Goal: Information Seeking & Learning: Stay updated

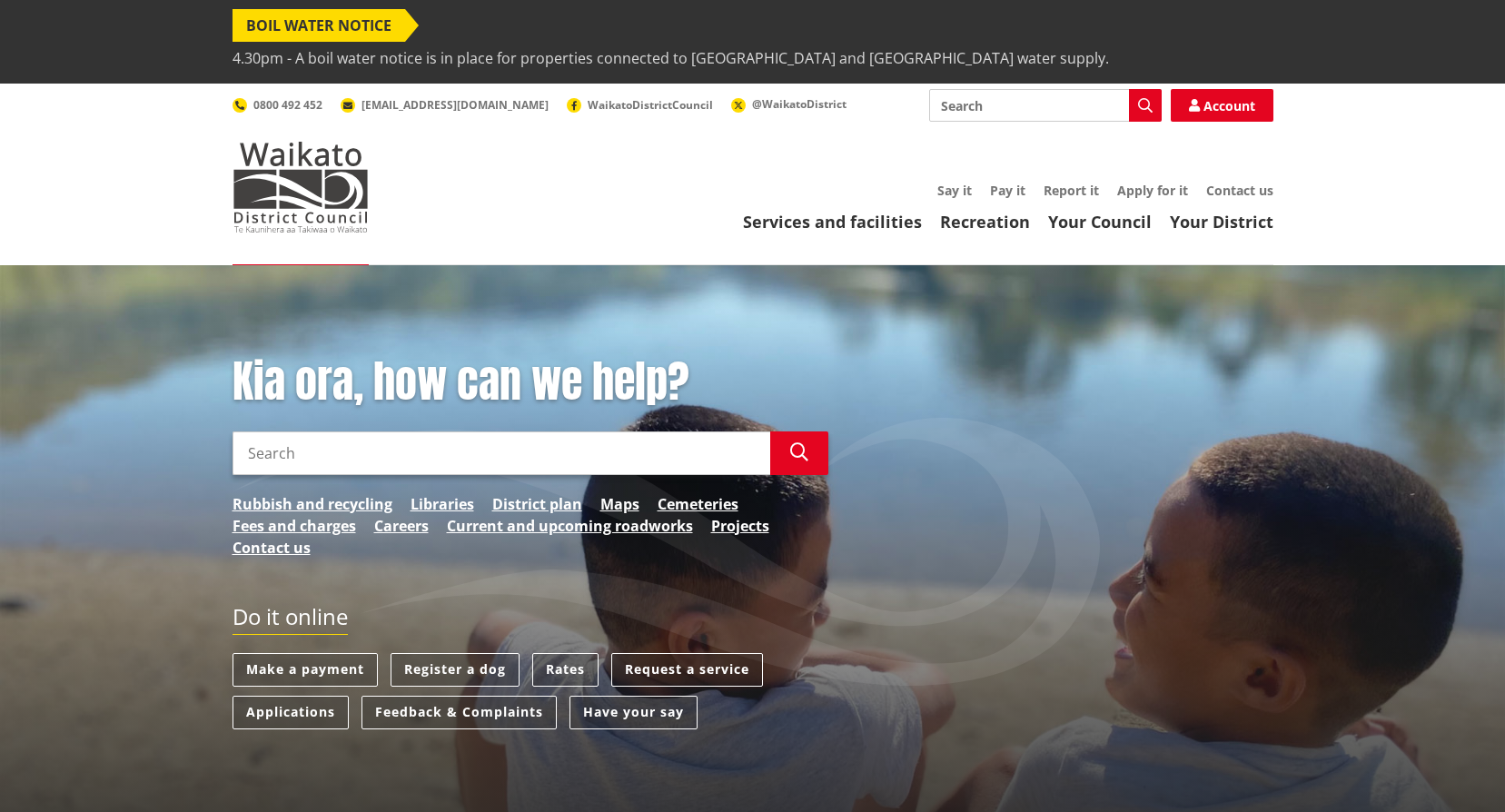
click at [796, 41] on span "4.30pm - A boil water notice is in place for properties connected to [GEOGRAPHI…" at bounding box center [671, 58] width 877 height 33
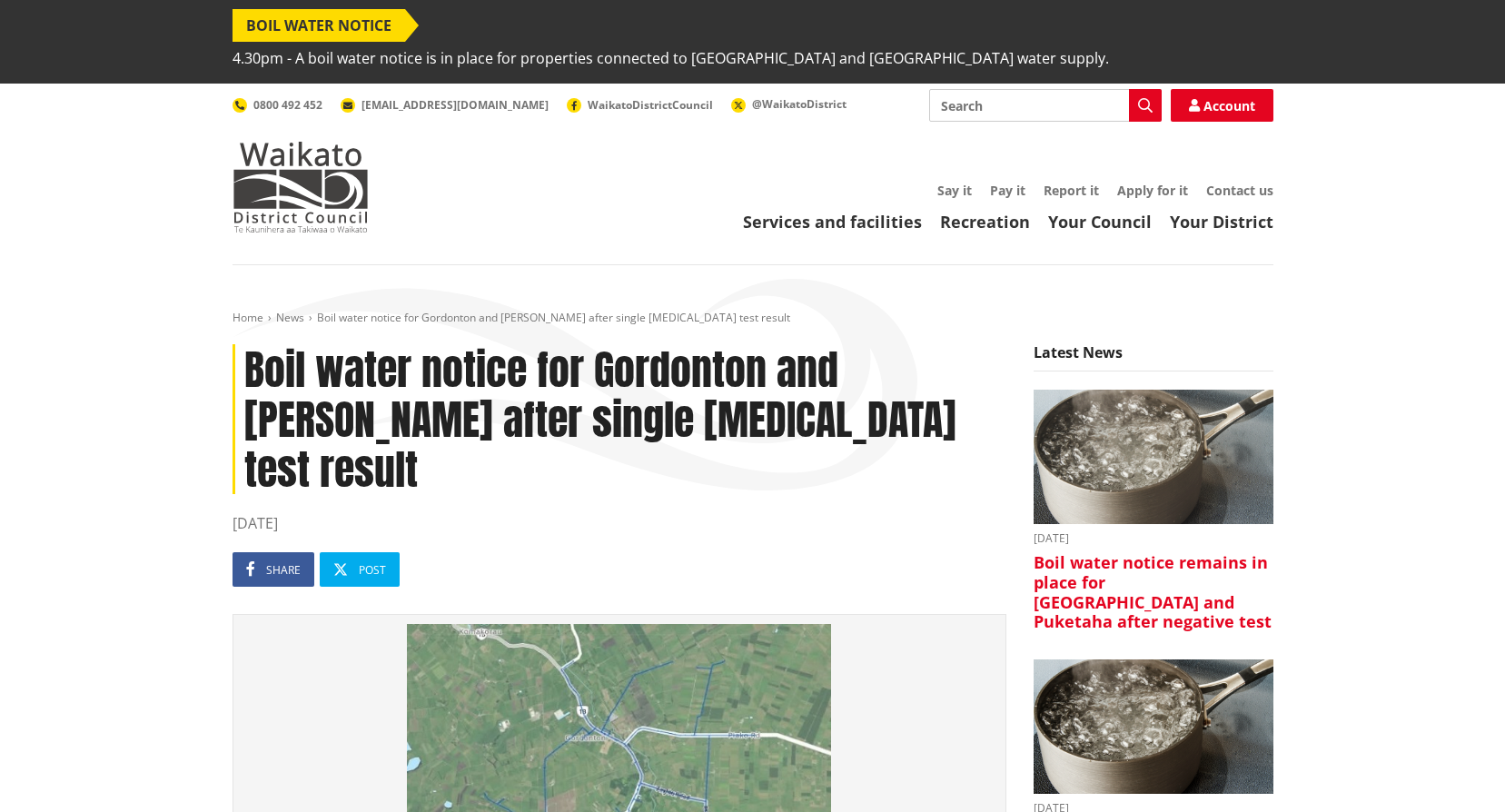
click at [1184, 430] on img at bounding box center [1153, 457] width 240 height 135
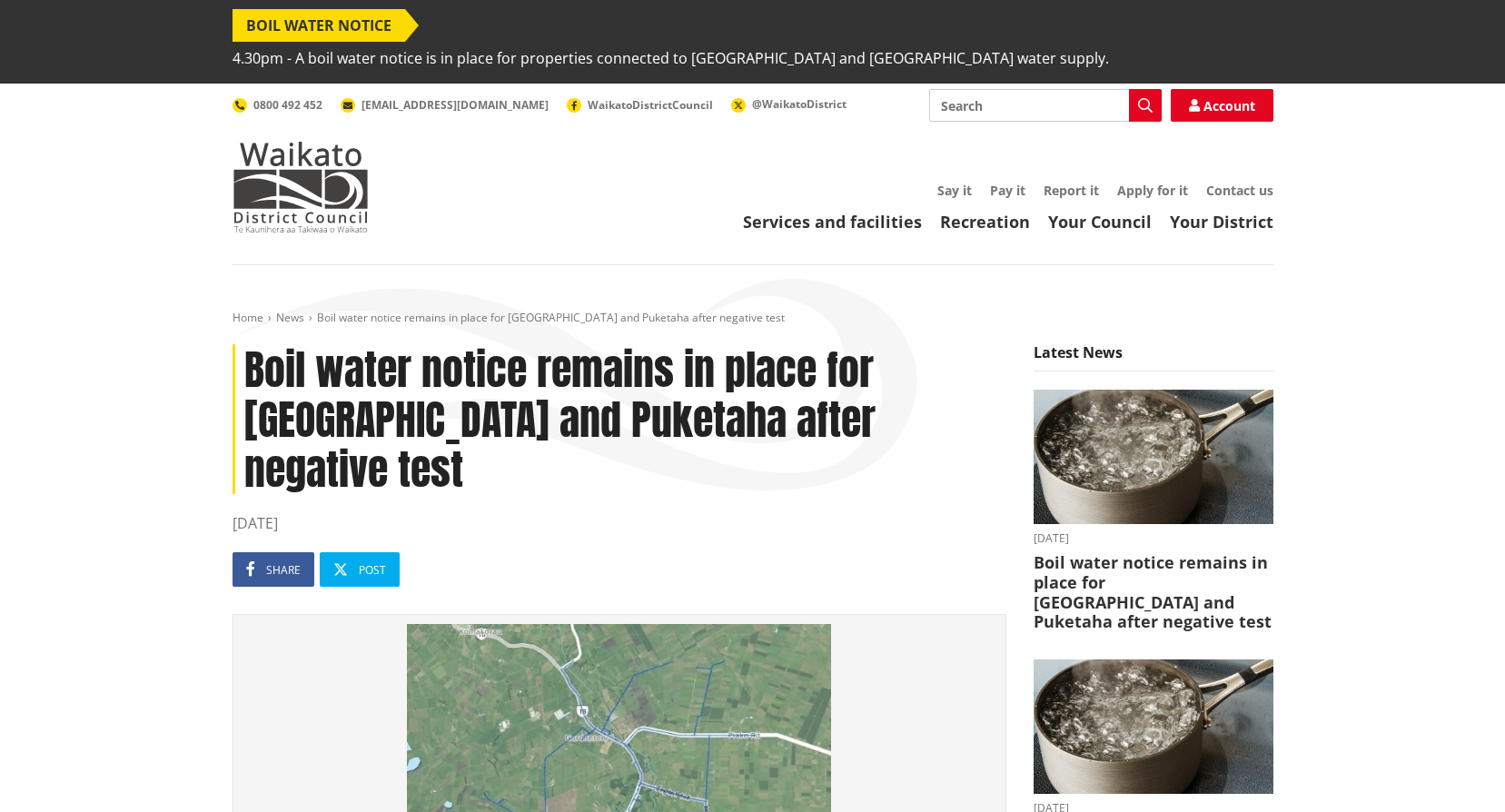
click at [492, 310] on span "Boil water notice remains in place for [GEOGRAPHIC_DATA] and Puketaha after neg…" at bounding box center [550, 317] width 468 height 16
click at [585, 137] on div "Toggle search Toggle navigation Services and facilities Recreation Your Council…" at bounding box center [752, 161] width 1069 height 143
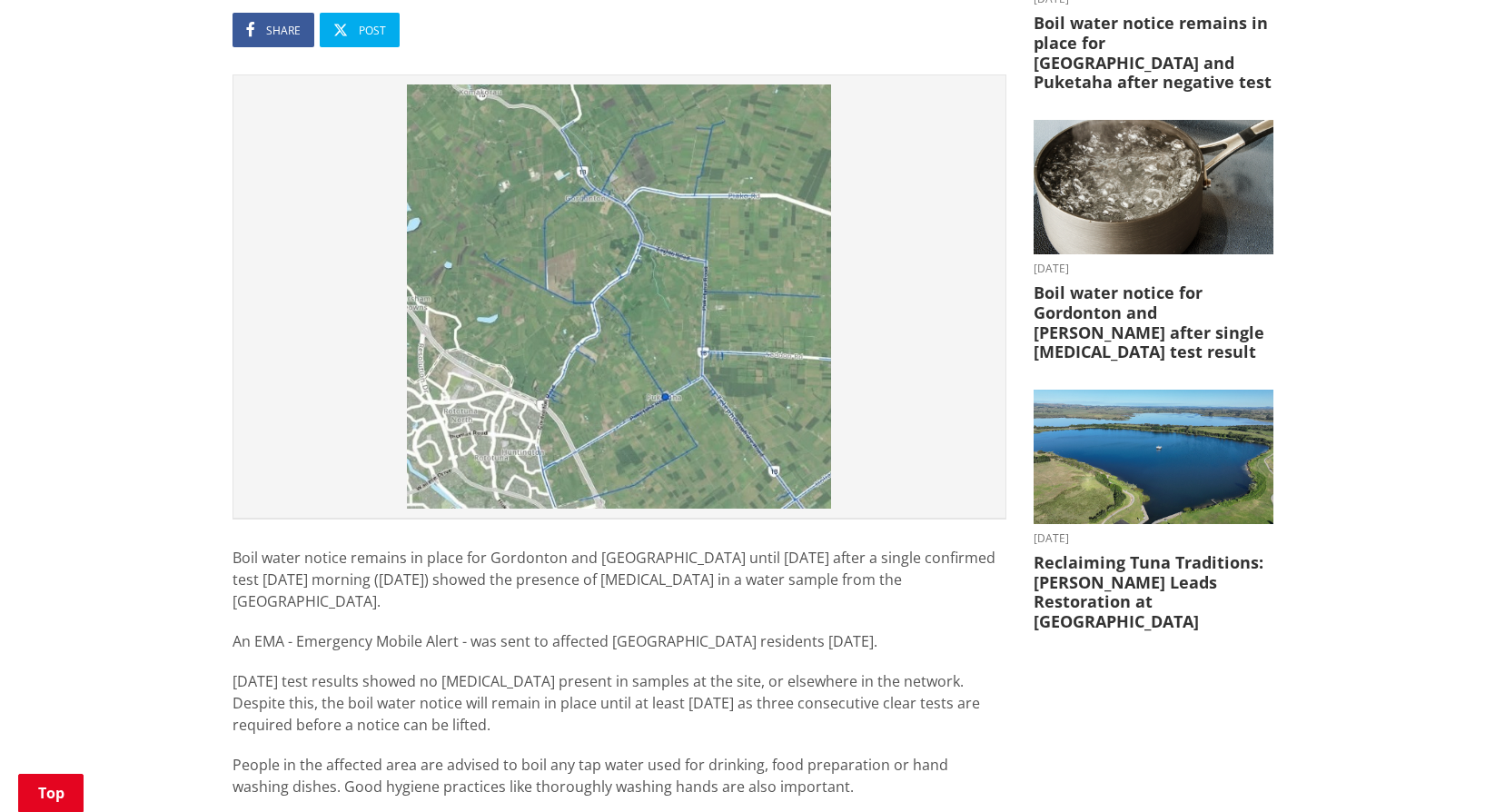
scroll to position [164, 0]
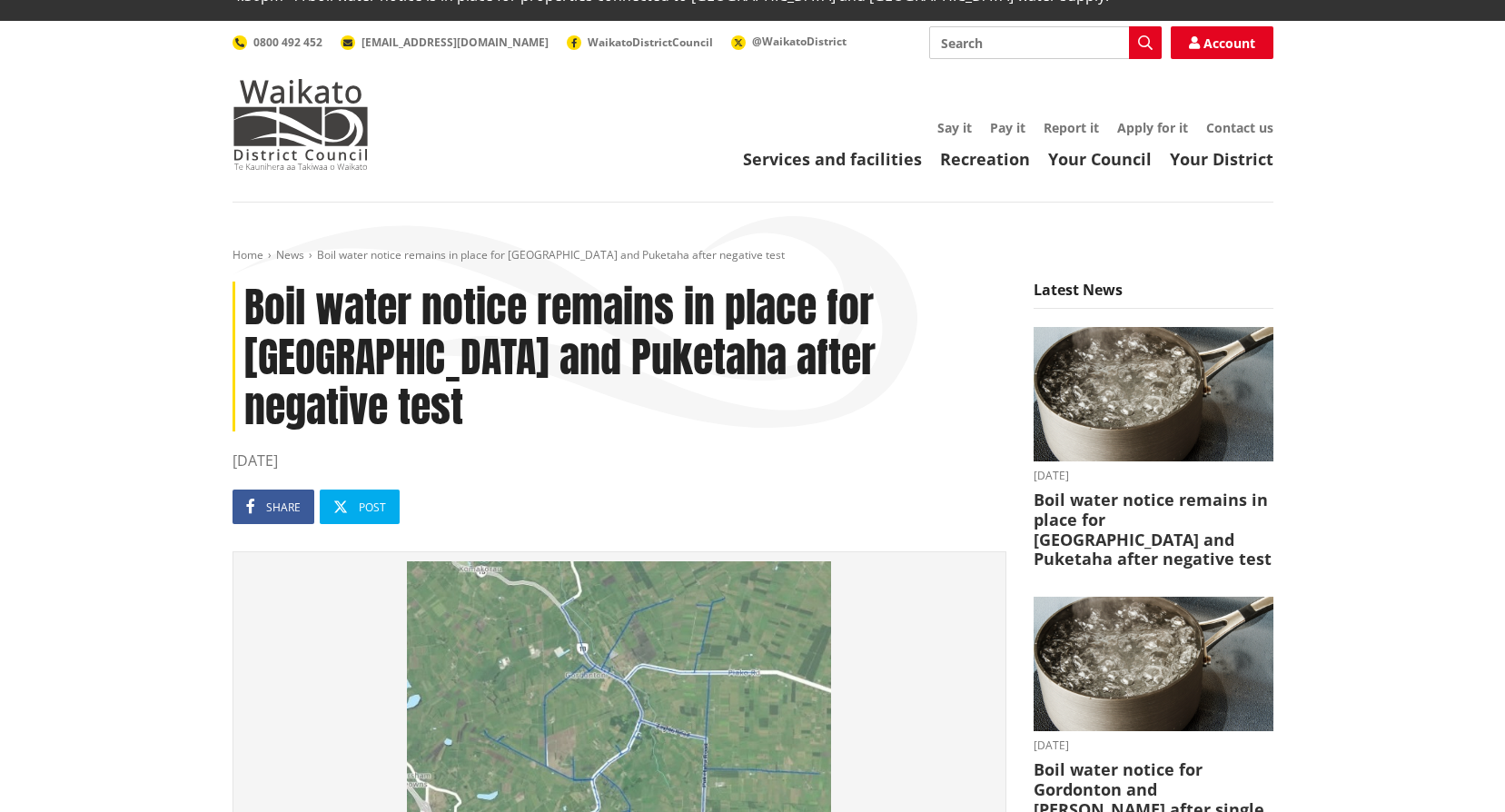
scroll to position [0, 0]
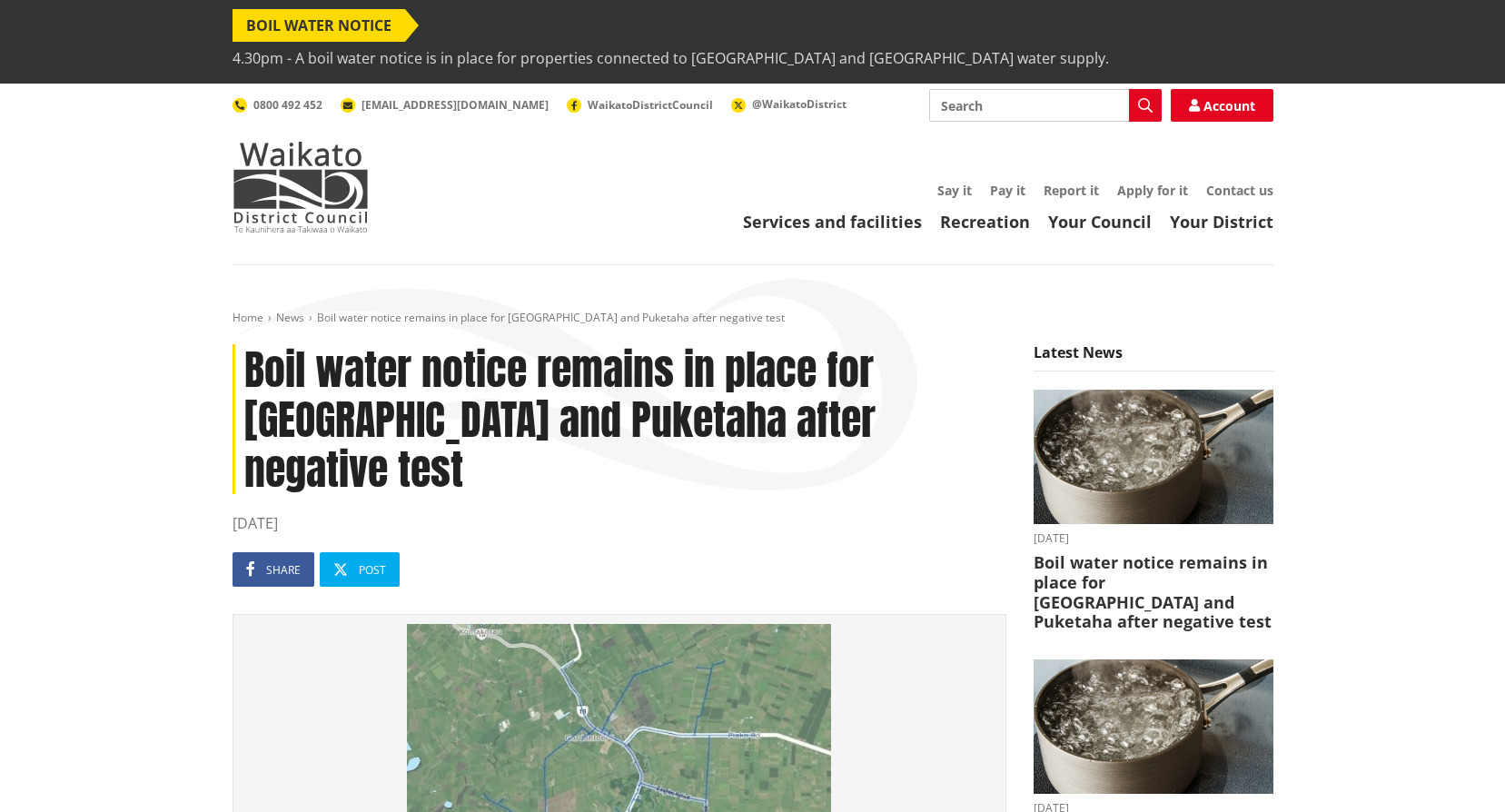
click at [809, 41] on span "4.30pm - A boil water notice is in place for properties connected to [GEOGRAPHI…" at bounding box center [671, 58] width 877 height 33
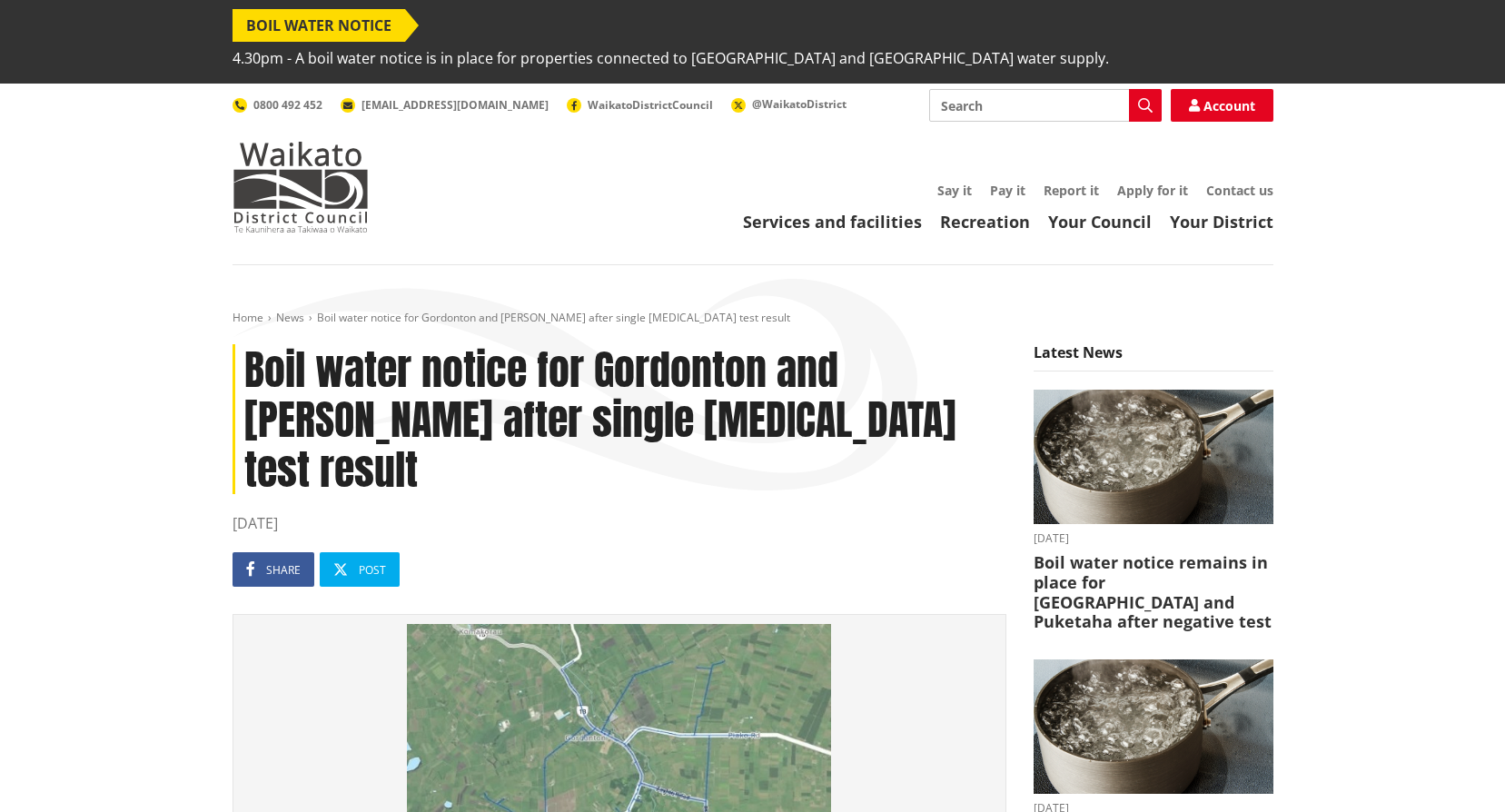
click at [809, 41] on span "4.30pm - A boil water notice is in place for properties connected to [GEOGRAPHI…" at bounding box center [671, 58] width 877 height 33
click at [301, 310] on link "News" at bounding box center [290, 317] width 28 height 16
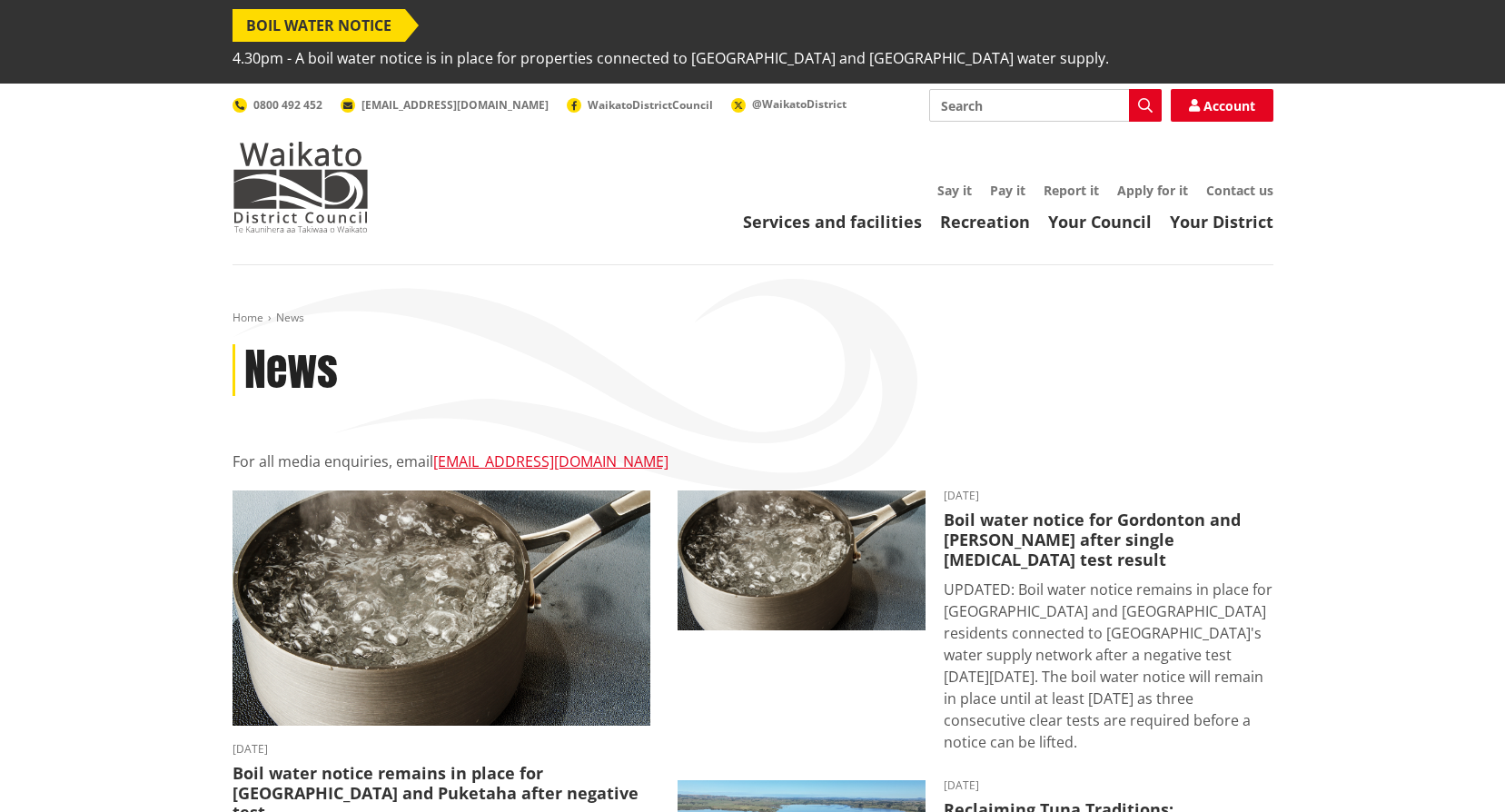
click at [557, 310] on div "Home News News For all media enquiries, email media@waidc.govt.nz 5 October 202…" at bounding box center [752, 699] width 1069 height 778
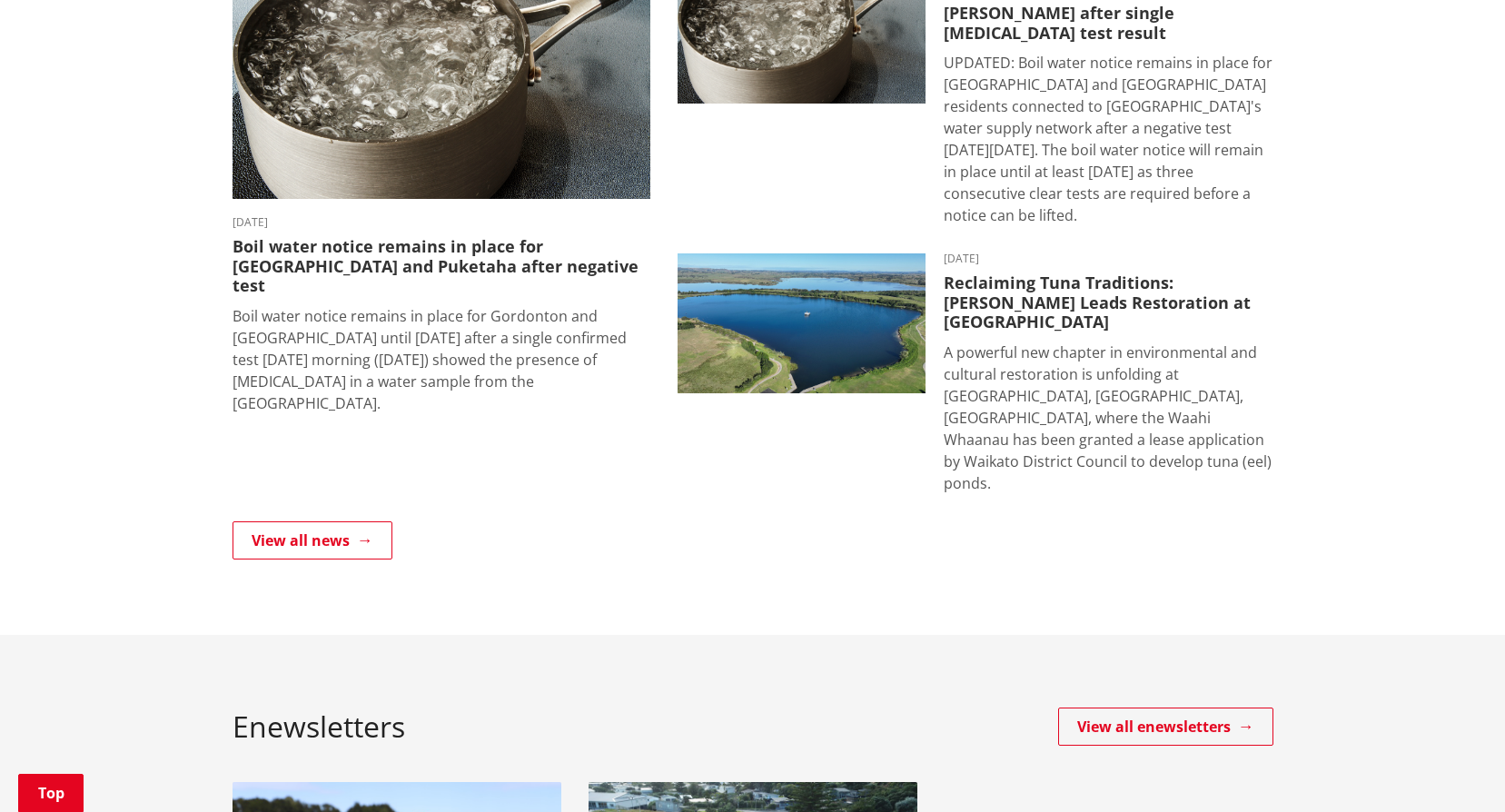
scroll to position [558, 0]
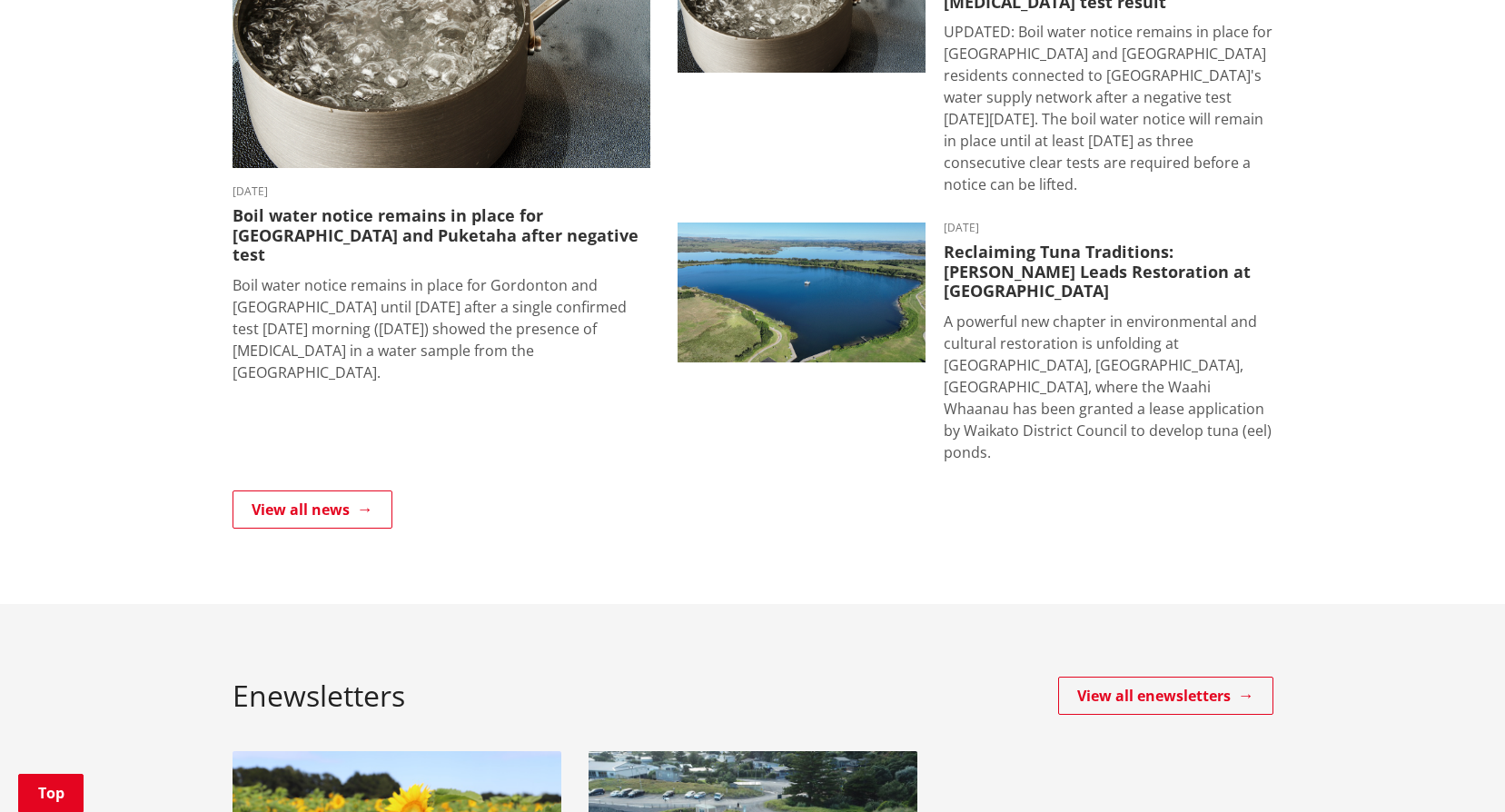
click at [879, 453] on div "Home News News For all media enquiries, email media@waidc.govt.nz 5 October 202…" at bounding box center [752, 156] width 1505 height 897
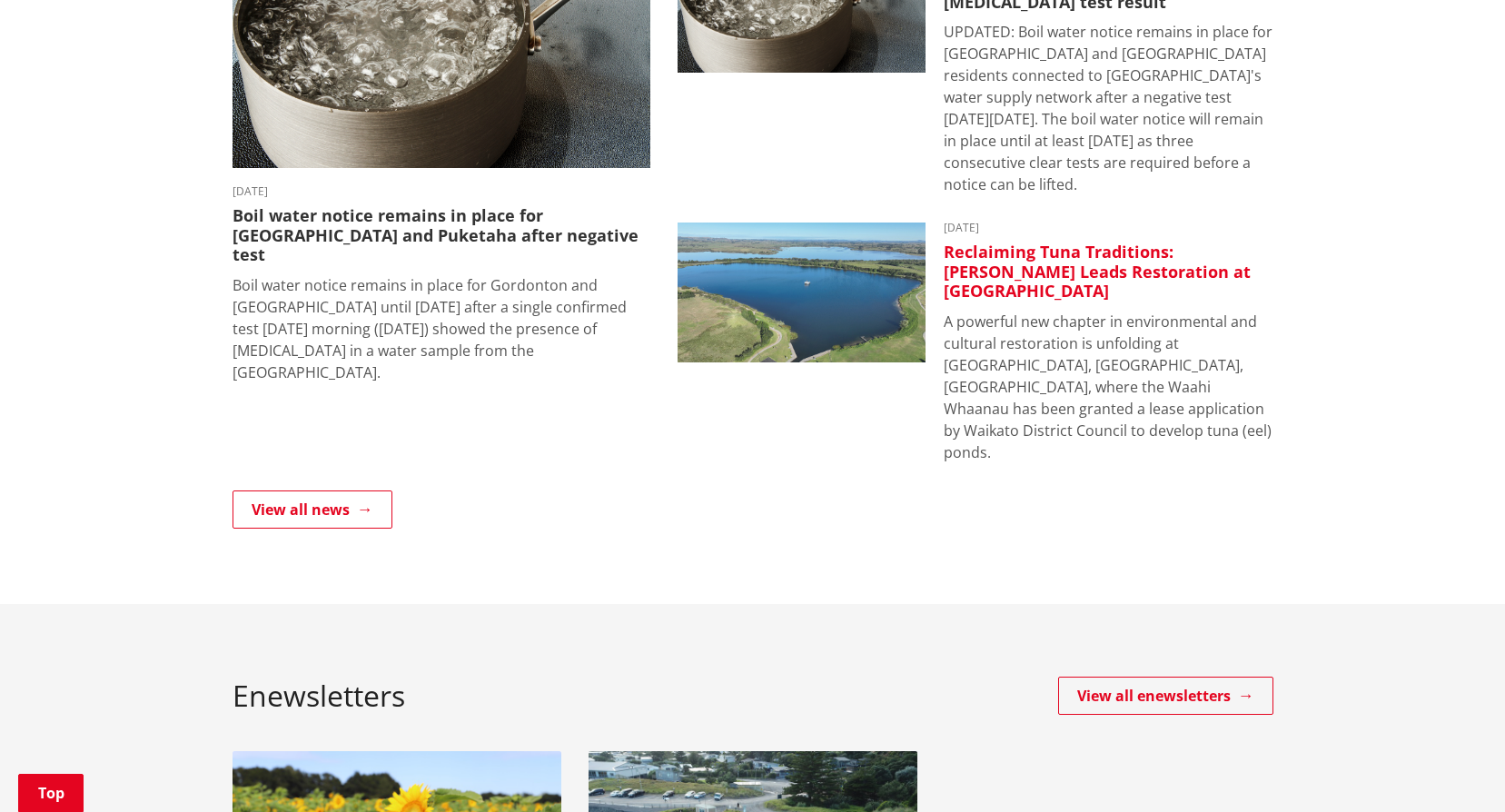
drag, startPoint x: 861, startPoint y: 459, endPoint x: 873, endPoint y: 277, distance: 182.4
click at [860, 305] on div "Home News News For all media enquiries, email media@waidc.govt.nz 5 October 202…" at bounding box center [752, 156] width 1505 height 897
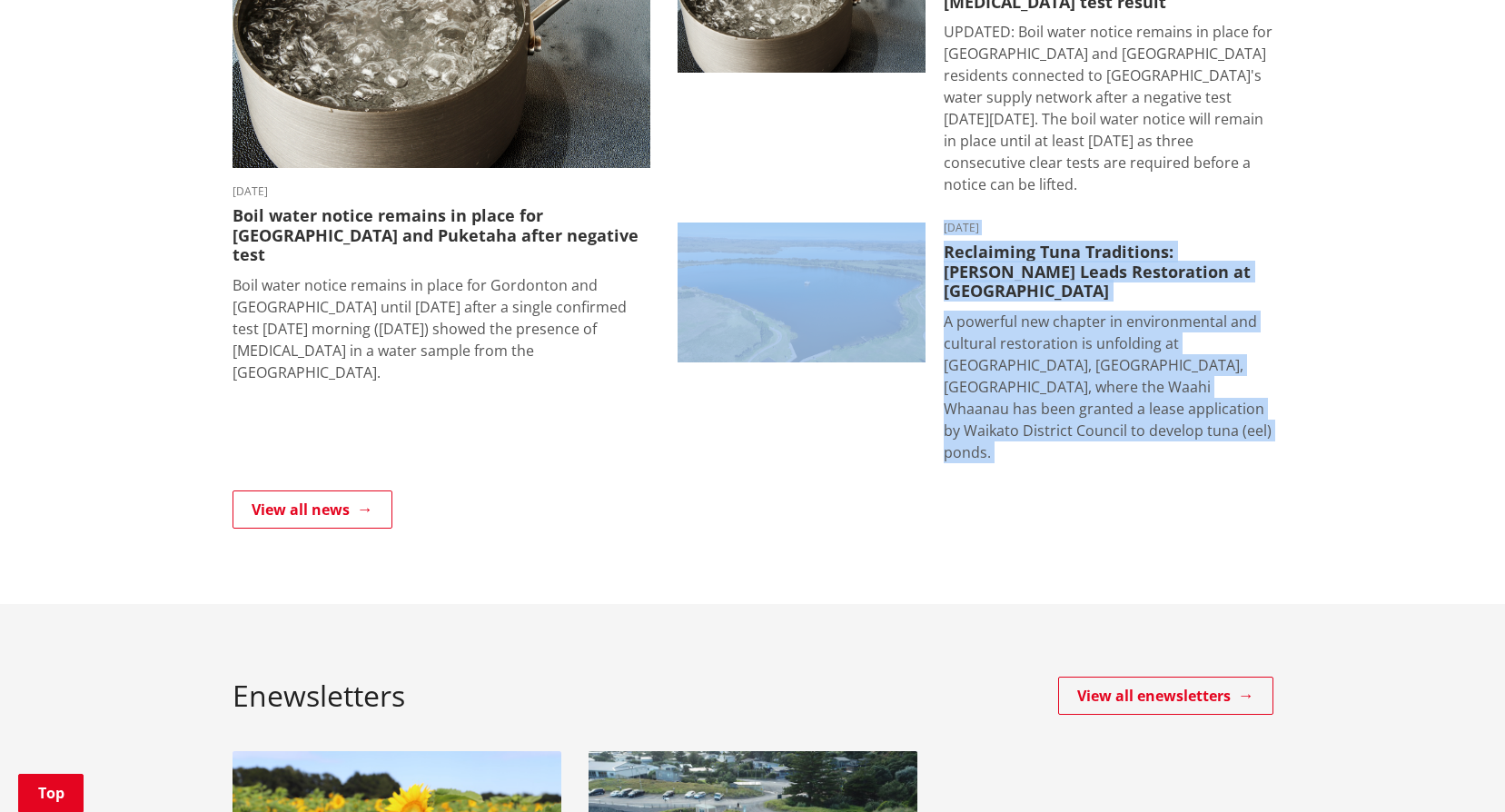
click at [620, 387] on ul "5 October 2025 Boil water notice remains in place for Gordonton and Puketaha af…" at bounding box center [752, 211] width 1069 height 558
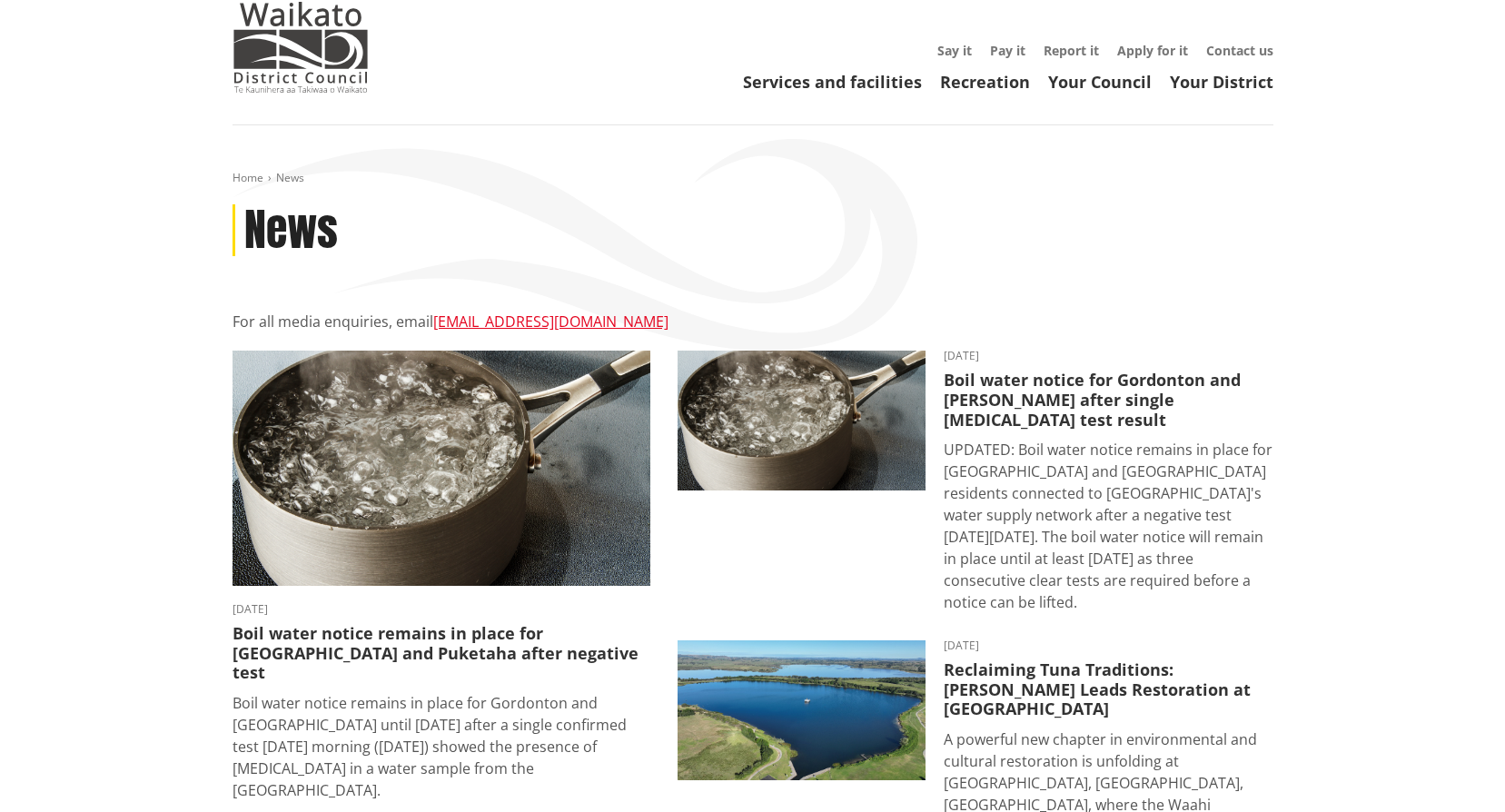
scroll to position [0, 0]
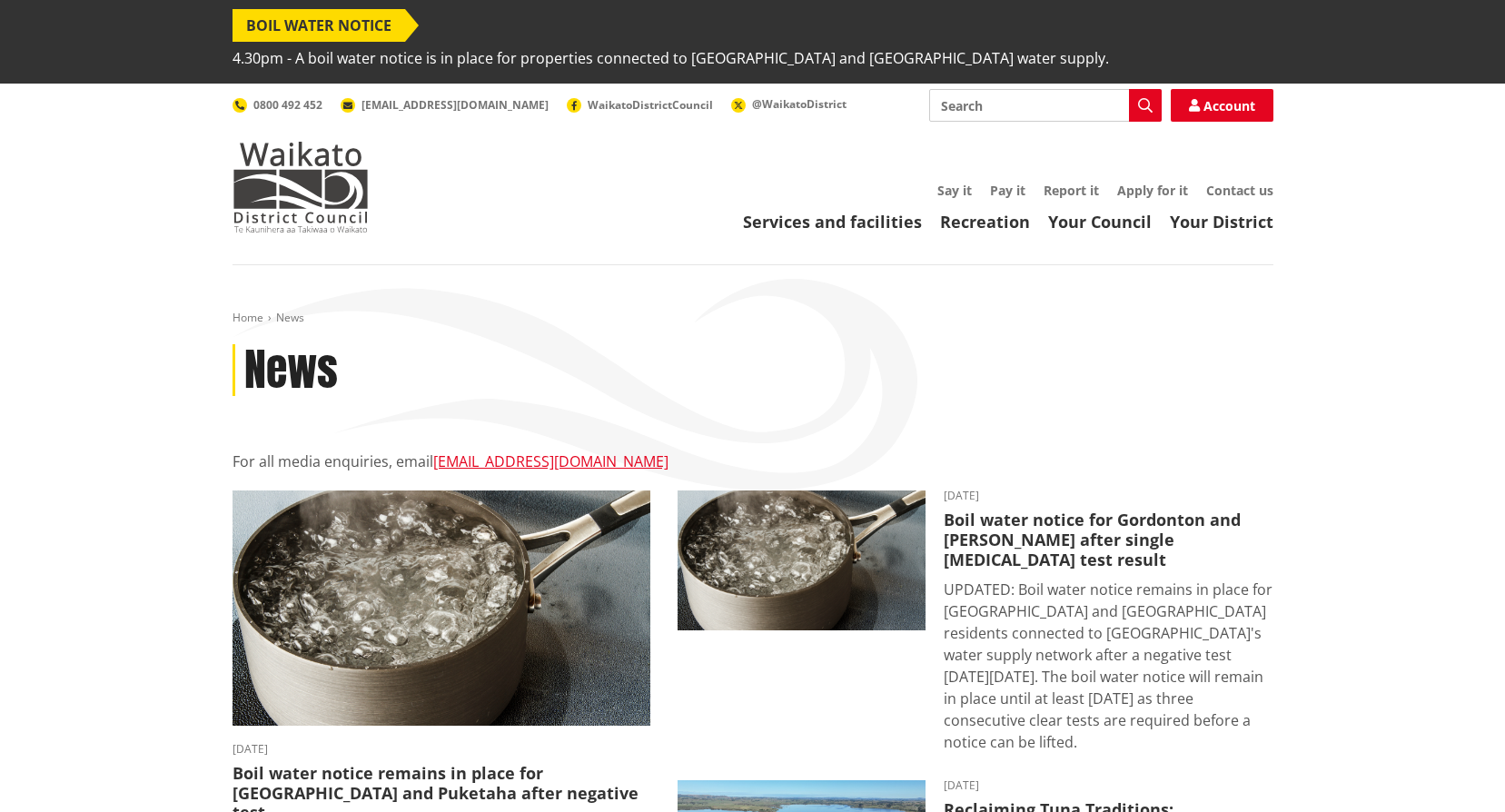
click at [1216, 397] on div "Home News News For all media enquiries, email media@waidc.govt.nz 5 October 202…" at bounding box center [752, 699] width 1069 height 778
click at [792, 376] on div "Home News News For all media enquiries, email media@waidc.govt.nz 5 October 202…" at bounding box center [752, 699] width 1069 height 778
click at [758, 349] on div "News" at bounding box center [752, 370] width 1041 height 52
